Goal: Check status: Check status

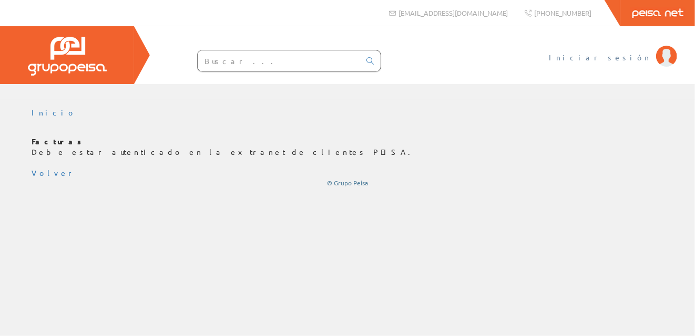
click at [640, 53] on span "Iniciar sesión" at bounding box center [599, 57] width 102 height 11
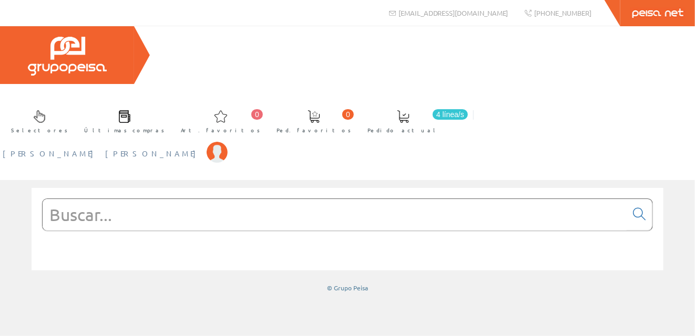
click at [201, 148] on span "[PERSON_NAME] [PERSON_NAME]" at bounding box center [102, 153] width 199 height 11
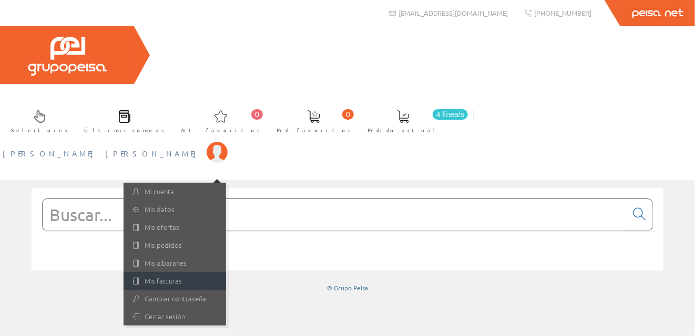
click at [226, 272] on link "Mis facturas" at bounding box center [174, 281] width 102 height 18
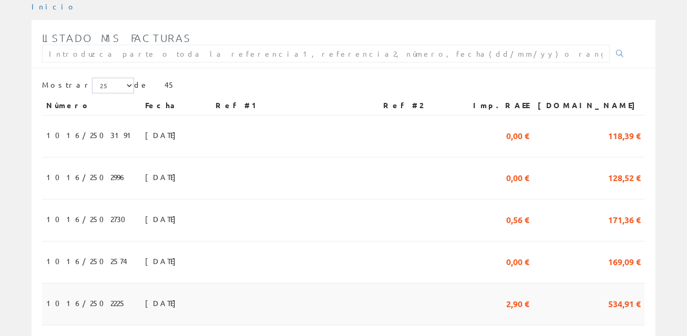
scroll to position [263, 0]
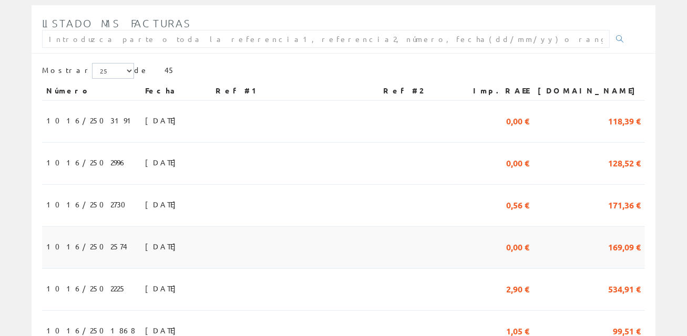
click at [145, 237] on span "[DATE]" at bounding box center [163, 246] width 36 height 18
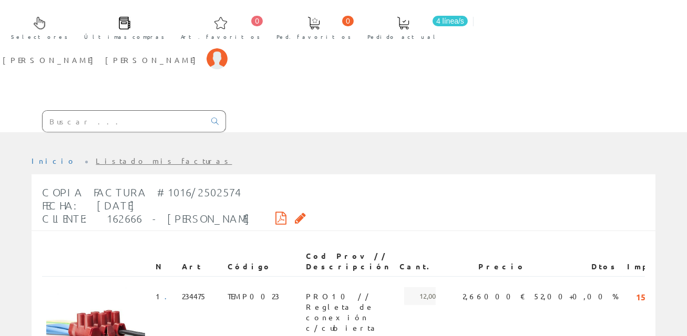
scroll to position [105, 0]
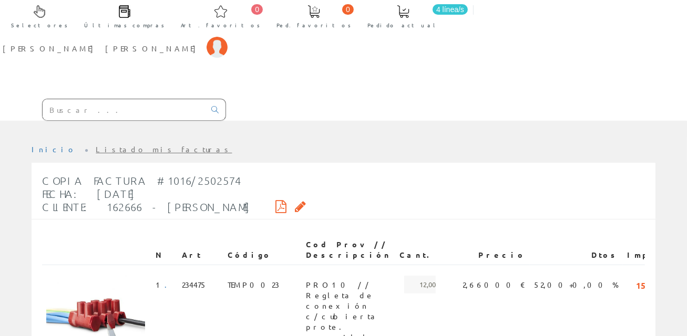
click at [275, 203] on icon at bounding box center [280, 206] width 11 height 7
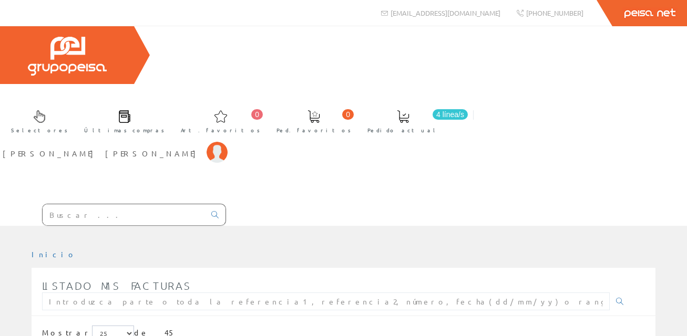
scroll to position [263, 0]
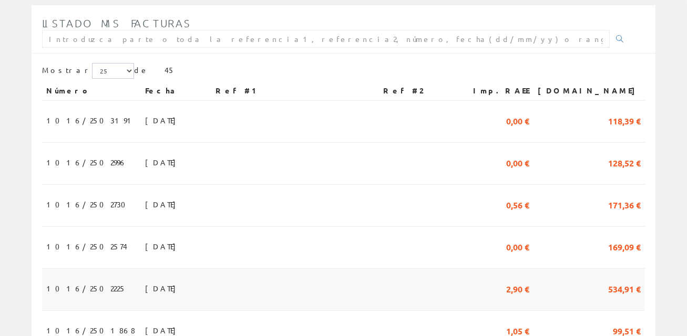
click at [145, 269] on td "30/06/2025" at bounding box center [176, 290] width 70 height 42
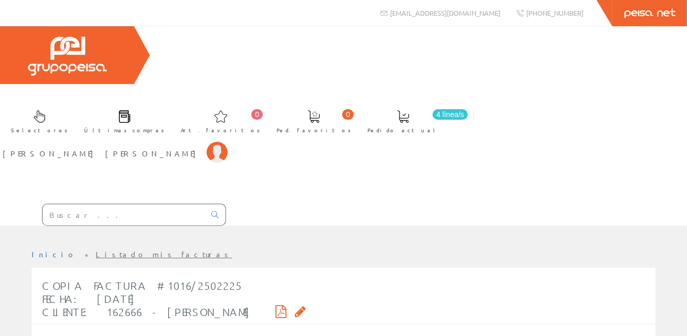
click at [275, 308] on icon at bounding box center [280, 311] width 11 height 7
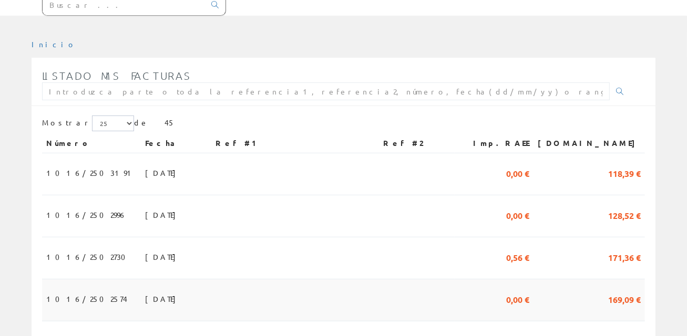
scroll to position [158, 0]
